Goal: Information Seeking & Learning: Understand process/instructions

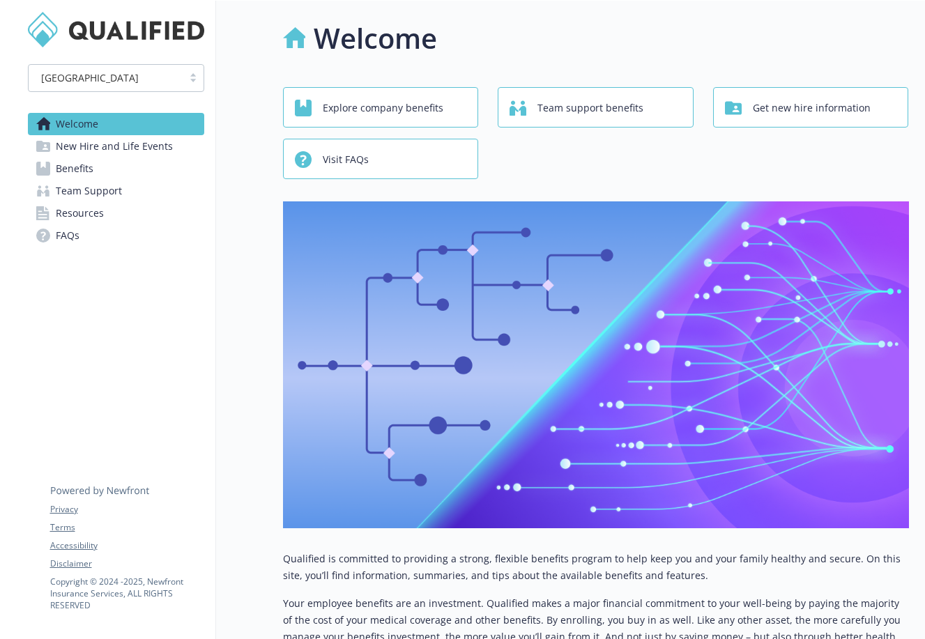
click at [622, 113] on span "Team support benefits" at bounding box center [590, 108] width 106 height 26
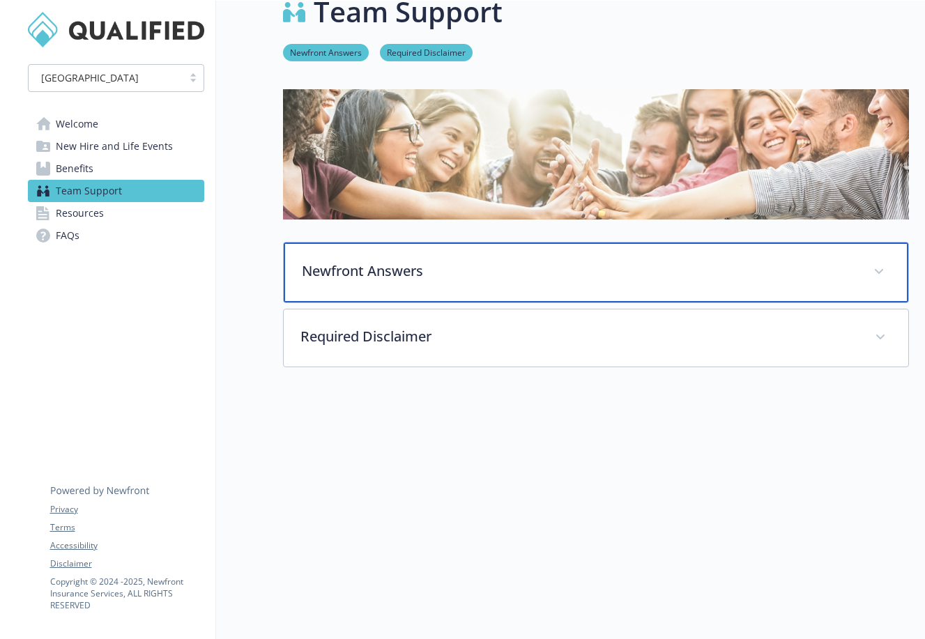
click at [540, 293] on div "Newfront Answers" at bounding box center [596, 273] width 624 height 60
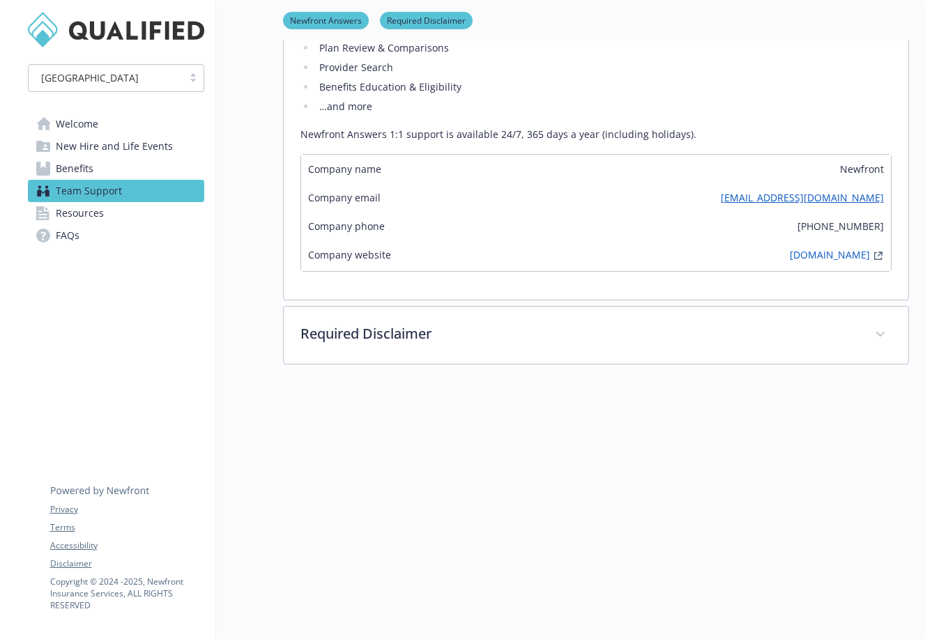
scroll to position [367, 0]
click at [77, 163] on span "Benefits" at bounding box center [75, 168] width 38 height 22
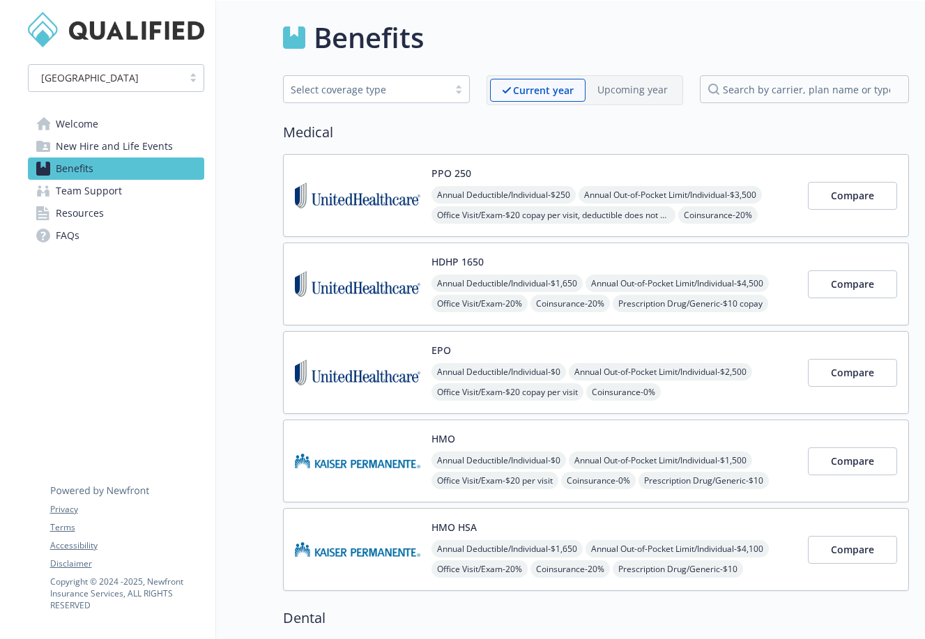
click at [110, 139] on span "New Hire and Life Events" at bounding box center [114, 146] width 117 height 22
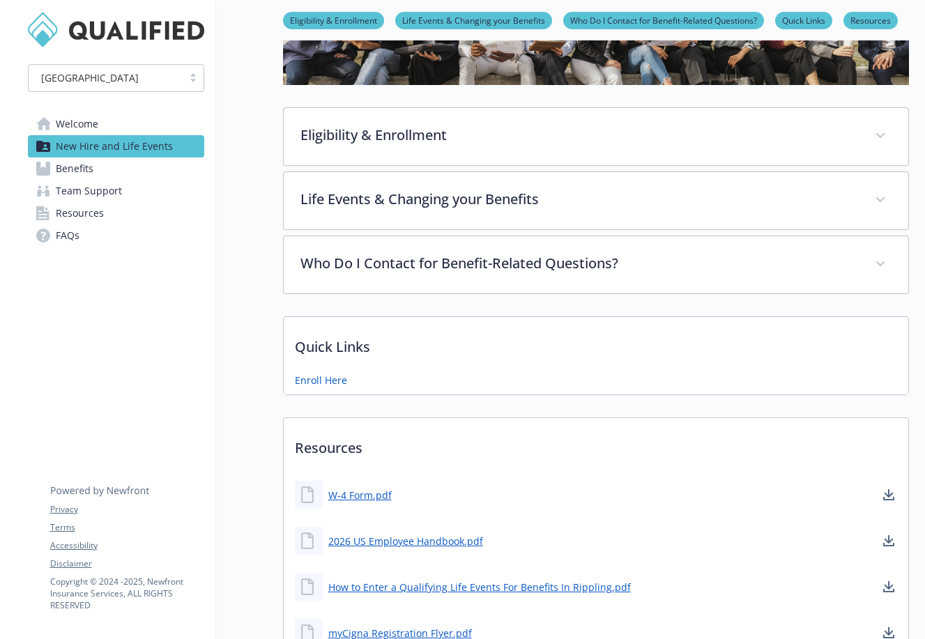
scroll to position [166, 0]
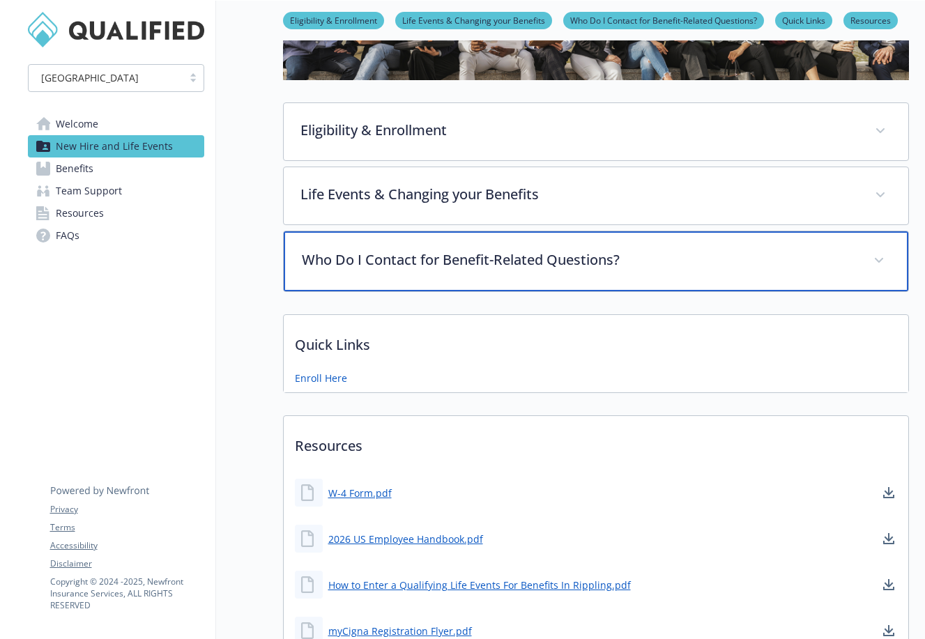
click at [534, 264] on p "Who Do I Contact for Benefit-Related Questions?" at bounding box center [579, 259] width 555 height 21
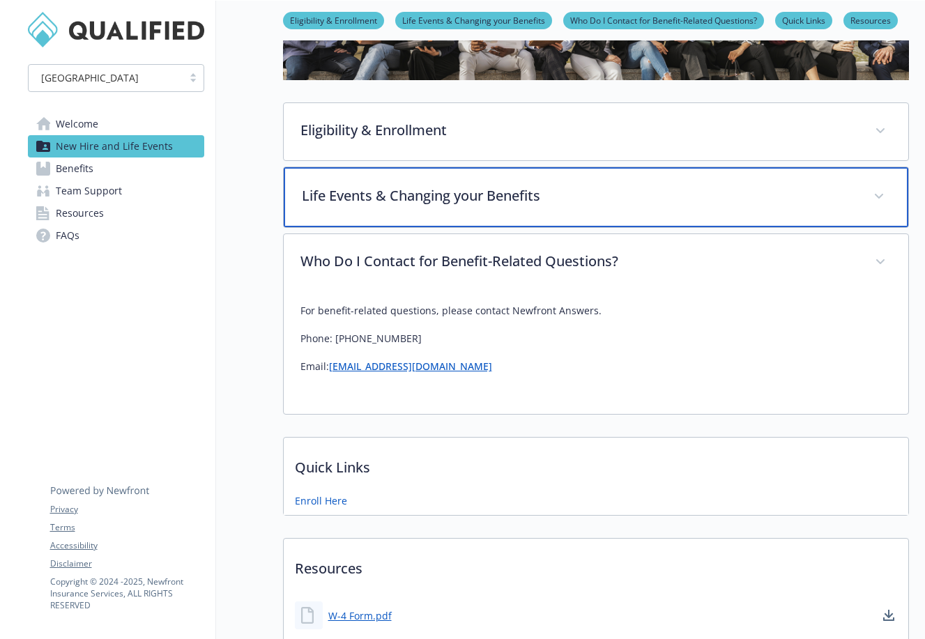
click at [518, 216] on div "Life Events & Changing your Benefits" at bounding box center [596, 197] width 624 height 60
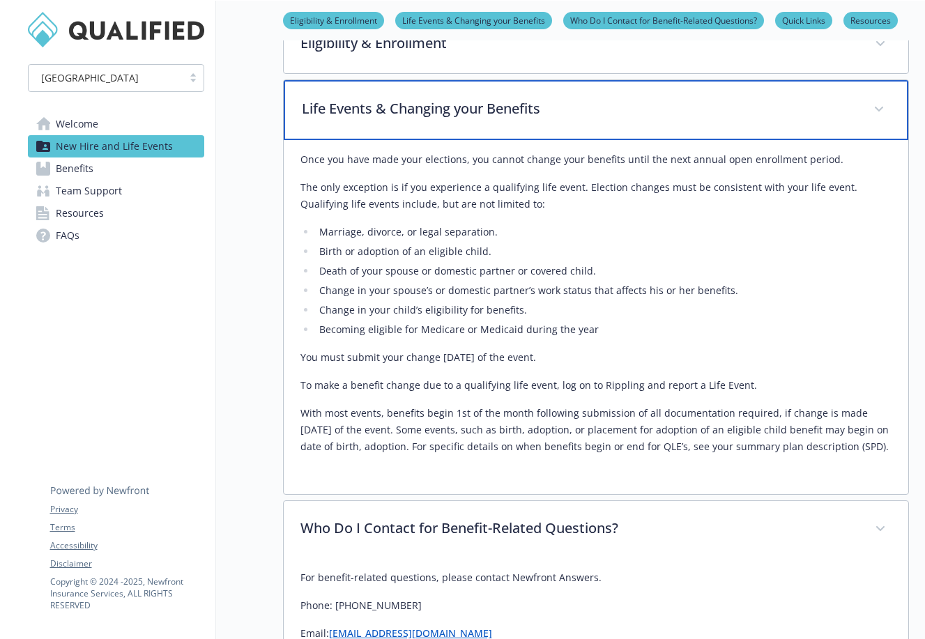
scroll to position [340, 0]
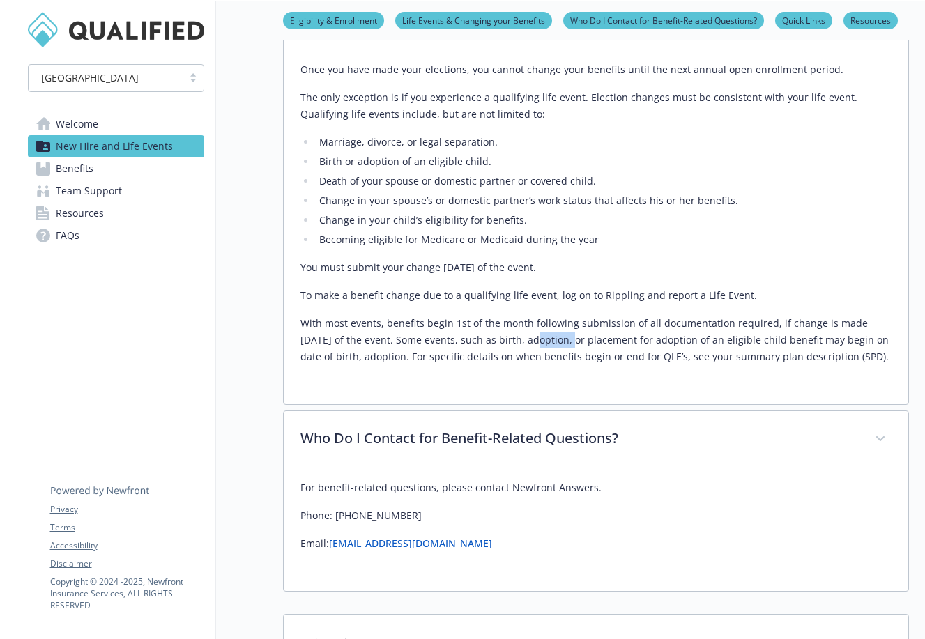
drag, startPoint x: 500, startPoint y: 332, endPoint x: 537, endPoint y: 332, distance: 36.9
click at [537, 332] on p "With most events, benefits begin 1st of the month following submission of all d…" at bounding box center [595, 340] width 591 height 50
click at [537, 334] on p "With most events, benefits begin 1st of the month following submission of all d…" at bounding box center [595, 340] width 591 height 50
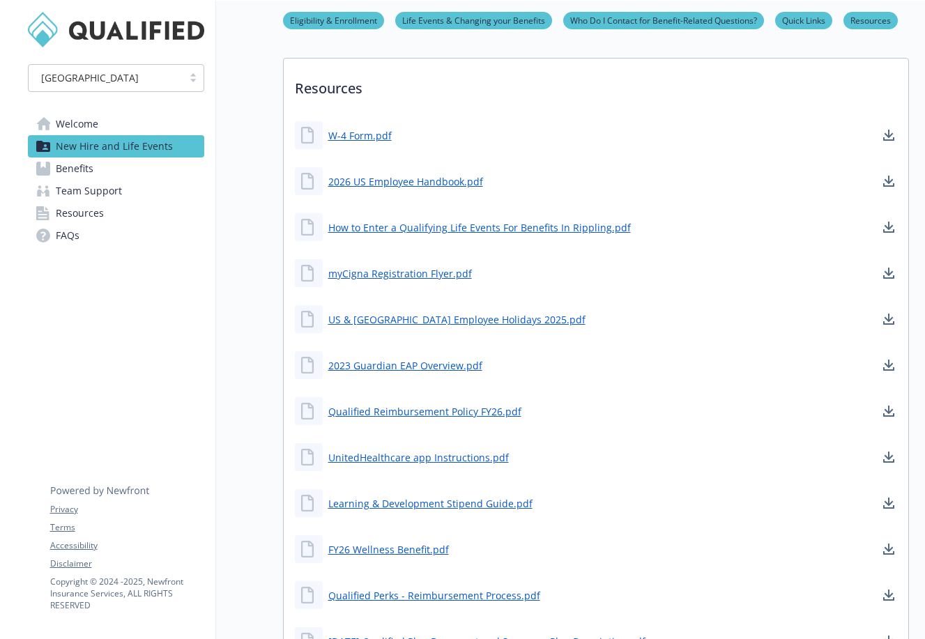
scroll to position [999, 0]
